Goal: Navigation & Orientation: Go to known website

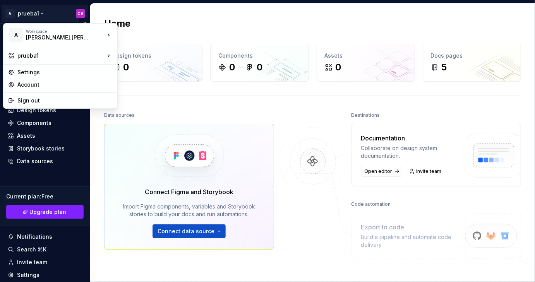
click at [40, 12] on html "A prueba1 CA Home Documentation Analytics Code automation Design system data De…" at bounding box center [267, 141] width 535 height 282
click at [29, 100] on div "Sign out" at bounding box center [64, 101] width 95 height 8
